Goal: Information Seeking & Learning: Learn about a topic

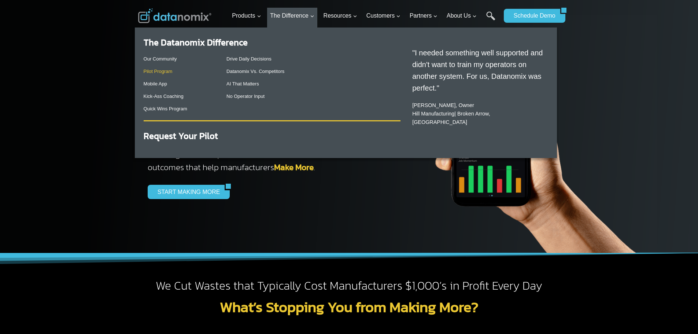
click at [160, 73] on link "Pilot Program" at bounding box center [158, 71] width 29 height 5
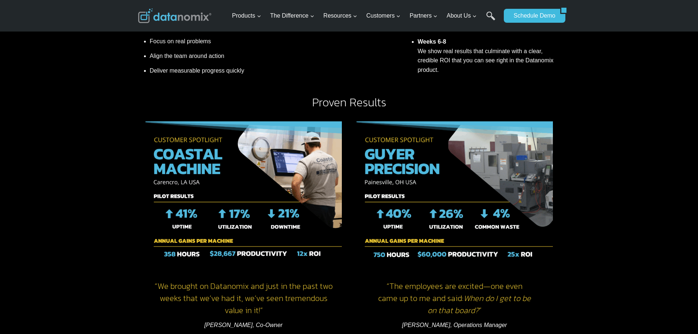
scroll to position [823, 0]
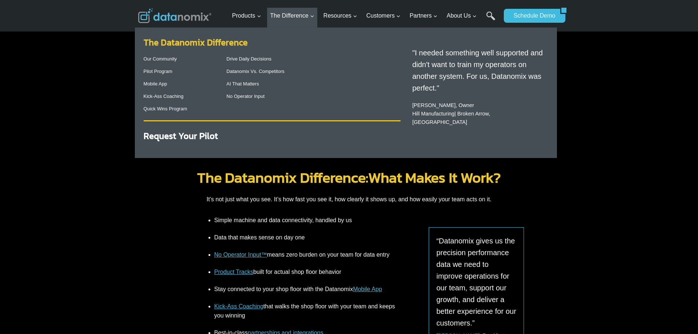
click at [189, 43] on link "The Datanomix Difference" at bounding box center [196, 42] width 104 height 13
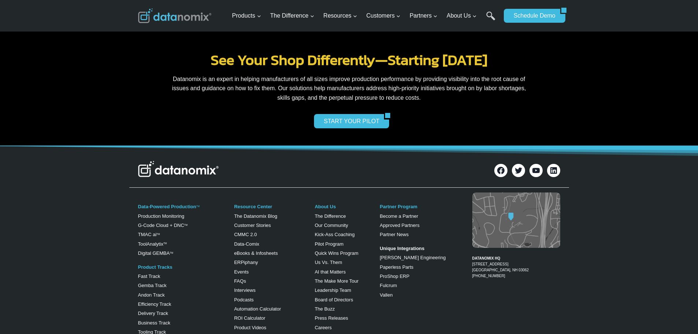
scroll to position [1613, 0]
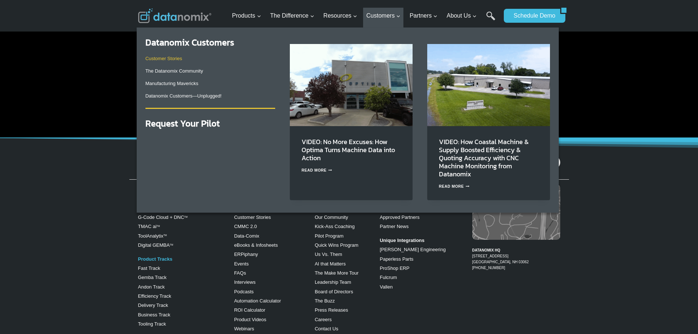
click at [169, 59] on link "Customer Stories" at bounding box center [164, 58] width 37 height 5
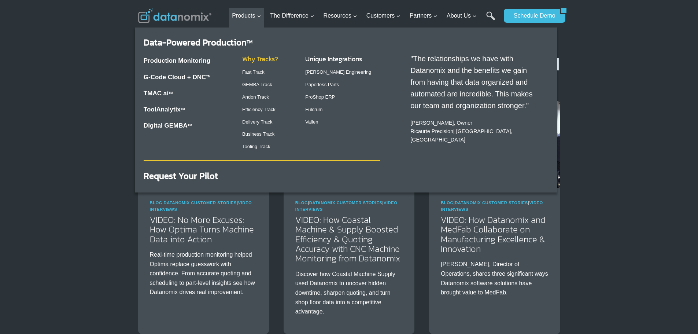
click at [251, 58] on link "Why Tracks?" at bounding box center [260, 59] width 36 height 10
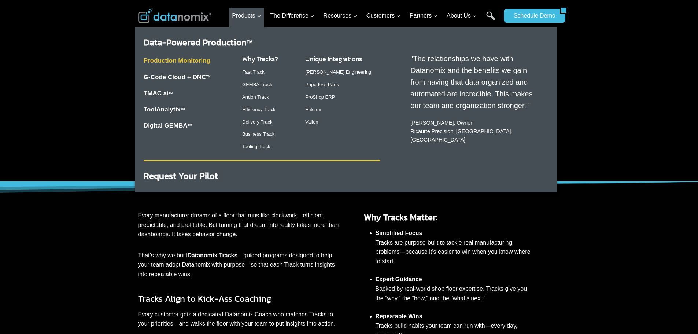
click at [183, 63] on link "Production Monitoring" at bounding box center [177, 60] width 67 height 7
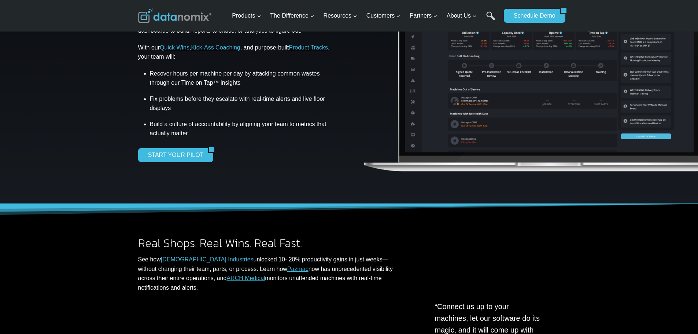
scroll to position [110, 0]
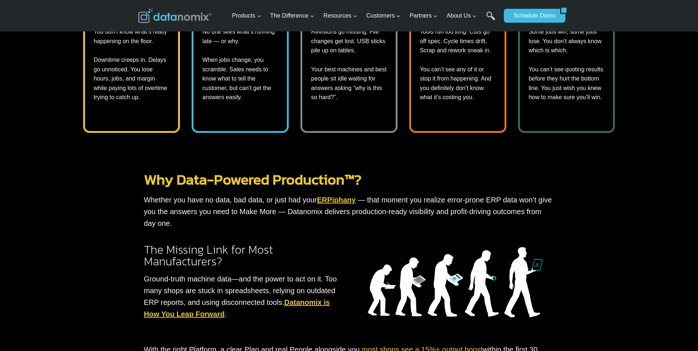
scroll to position [367, 0]
